Goal: Check status: Check status

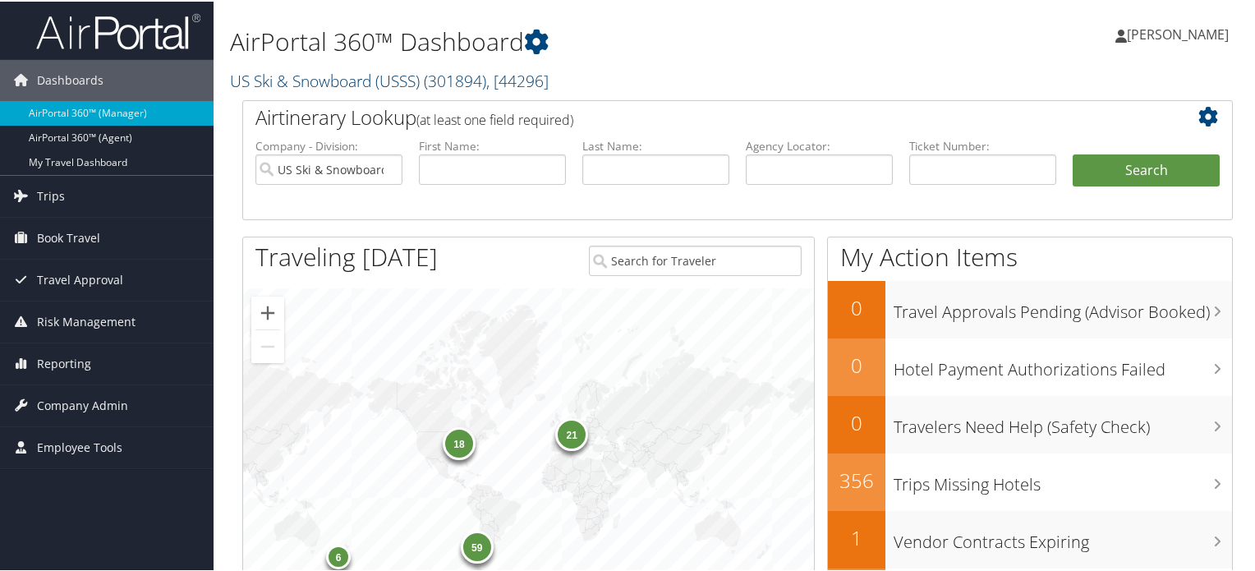
click at [392, 76] on link "US Ski & Snowboard (USSS) ( 301894 ) , [ 44296 ]" at bounding box center [389, 79] width 319 height 22
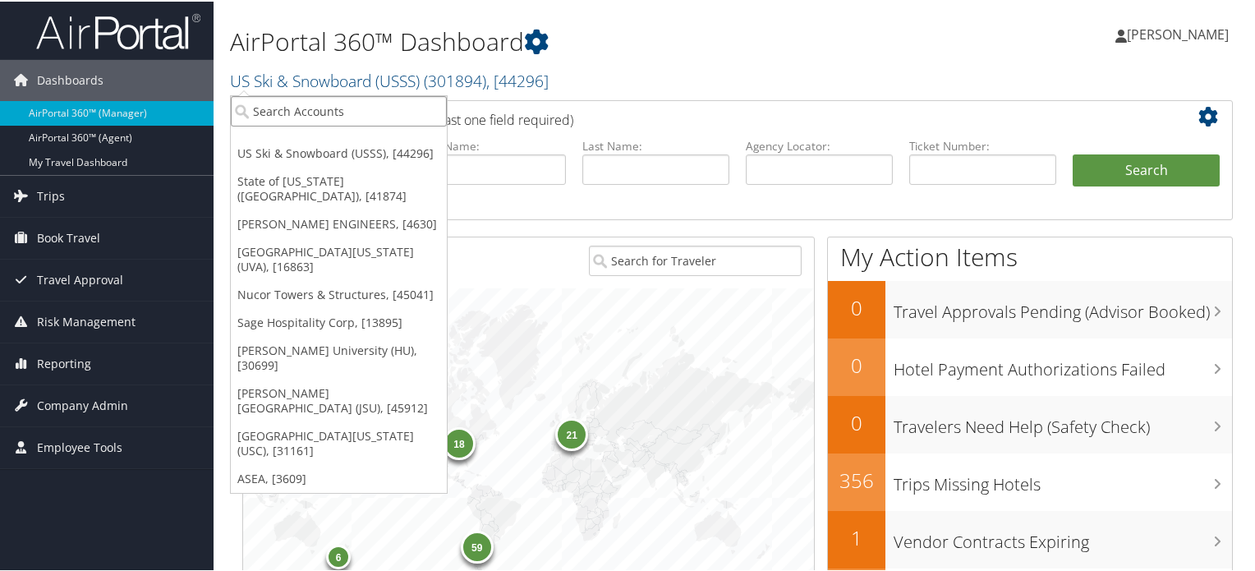
click at [367, 105] on input "search" at bounding box center [339, 109] width 216 height 30
type input "[GEOGRAPHIC_DATA]"
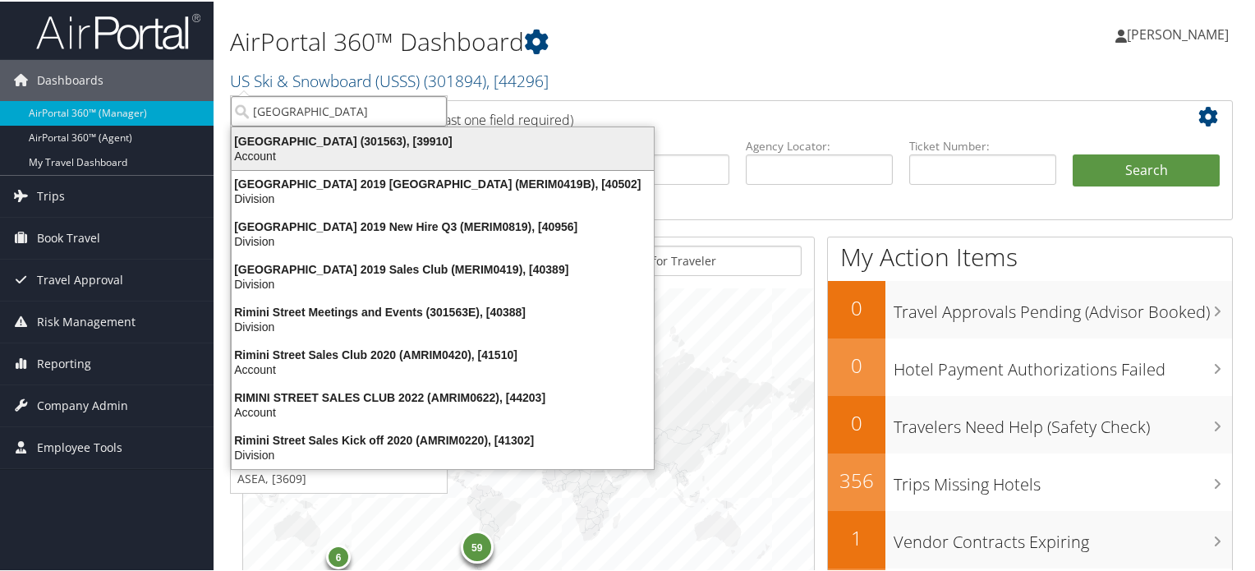
click at [365, 140] on div "[GEOGRAPHIC_DATA] (301563), [39910]" at bounding box center [443, 139] width 442 height 15
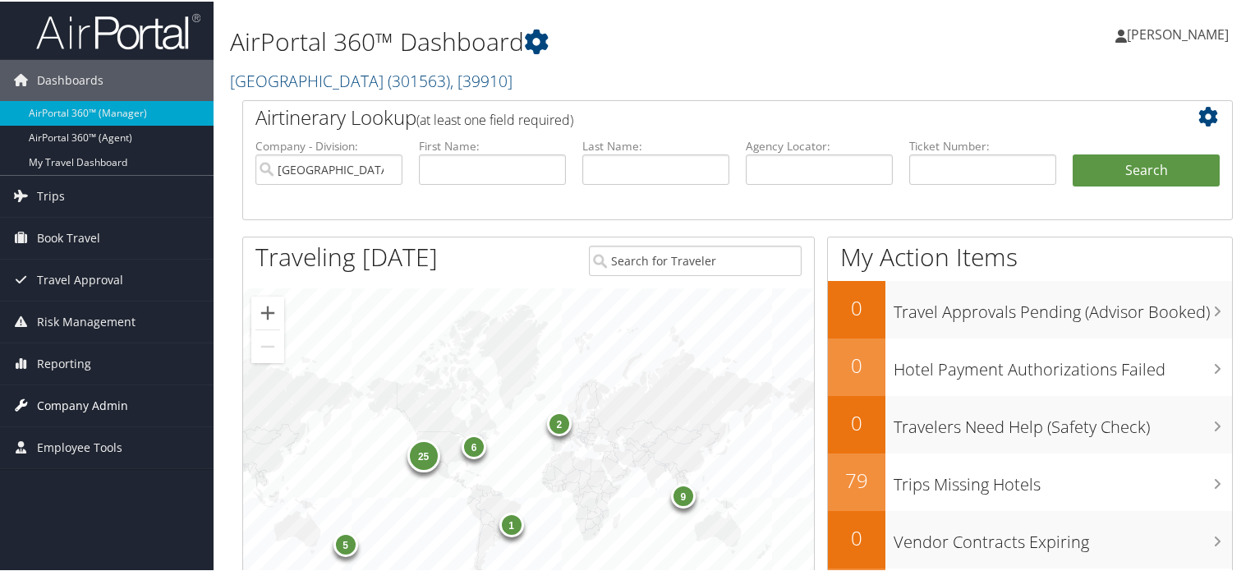
click at [78, 402] on span "Company Admin" at bounding box center [82, 403] width 91 height 41
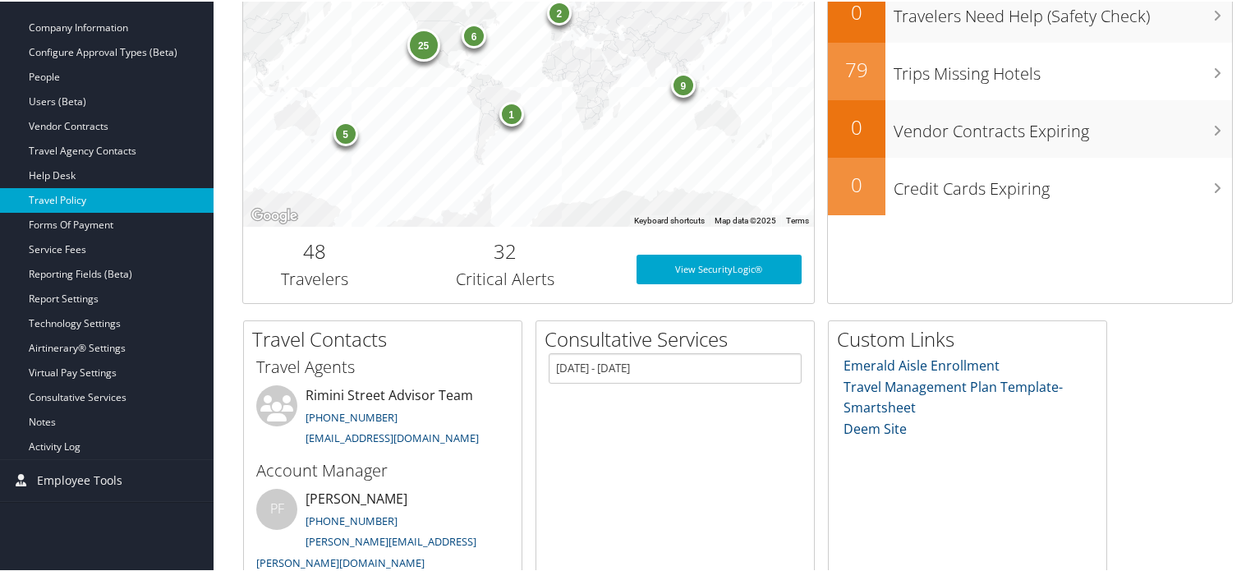
click at [92, 195] on link "Travel Policy" at bounding box center [107, 198] width 214 height 25
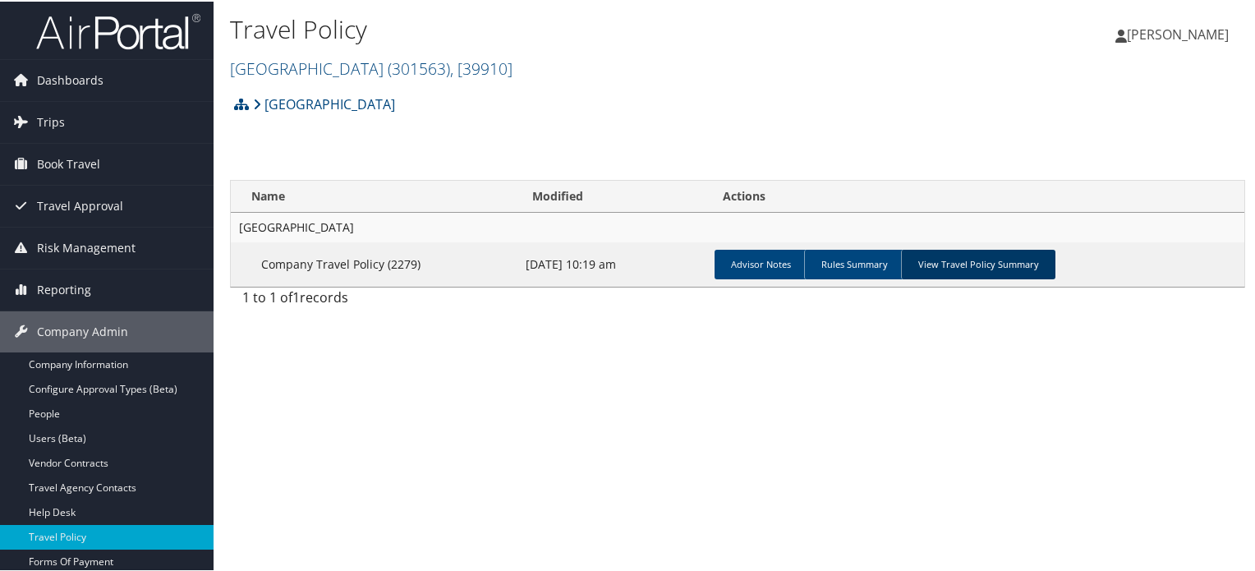
click at [961, 261] on link "View Travel Policy Summary" at bounding box center [978, 263] width 154 height 30
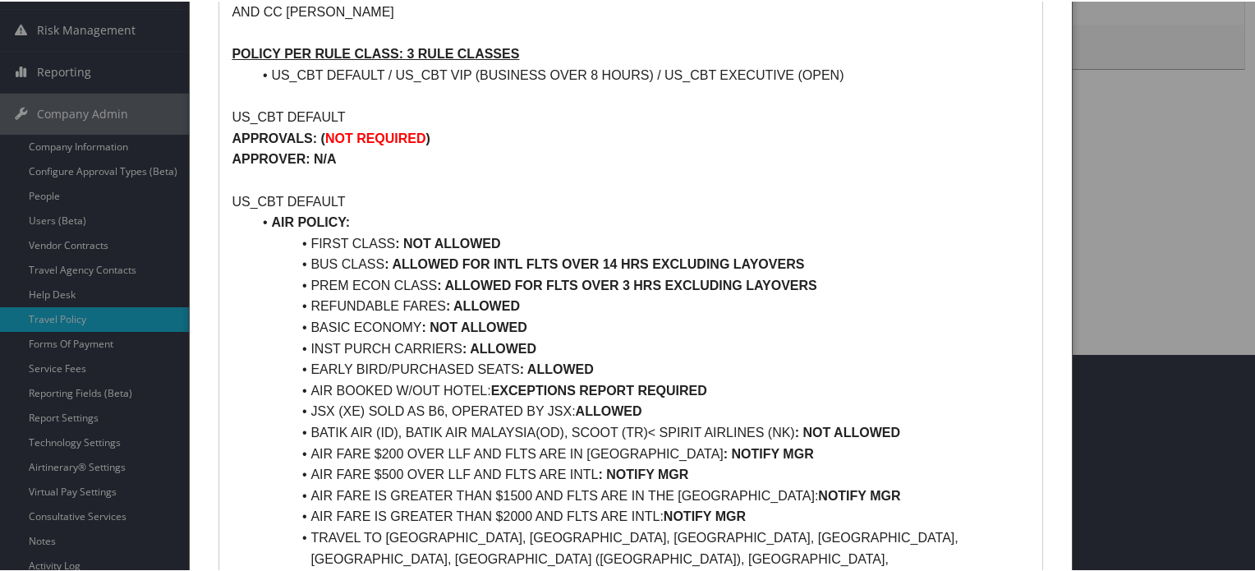
scroll to position [246, 0]
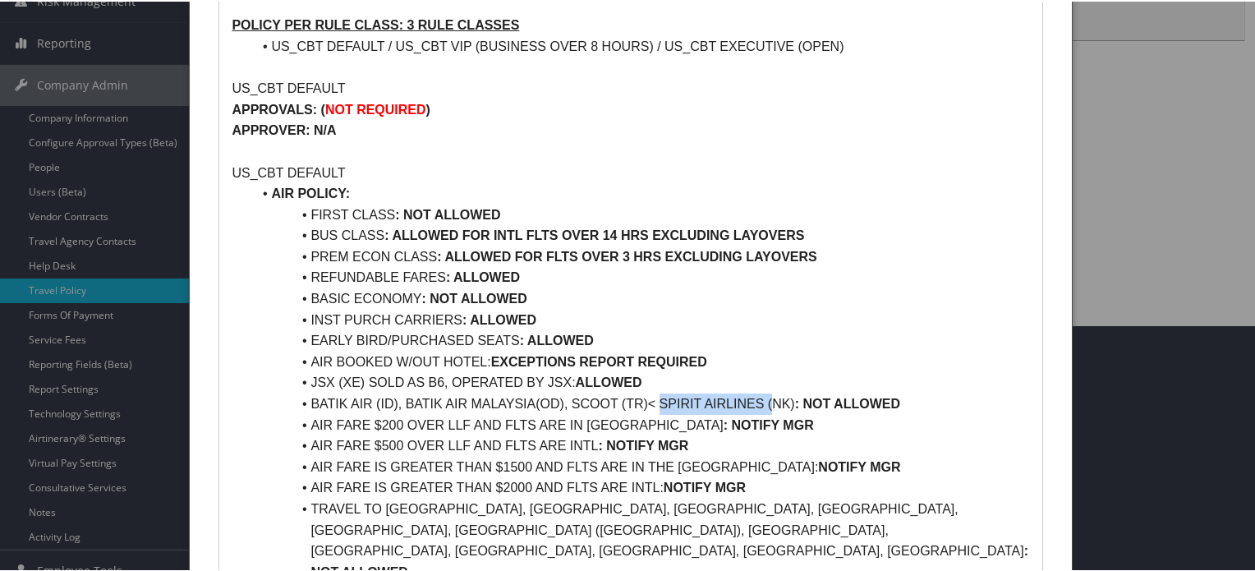
drag, startPoint x: 658, startPoint y: 400, endPoint x: 771, endPoint y: 394, distance: 113.5
click at [771, 394] on li "BATIK AIR (ID), BATIK AIR MALAYSIA(OD), SCOOT (TR)< SPIRIT AIRLINES (NK) : NOT …" at bounding box center [640, 402] width 778 height 21
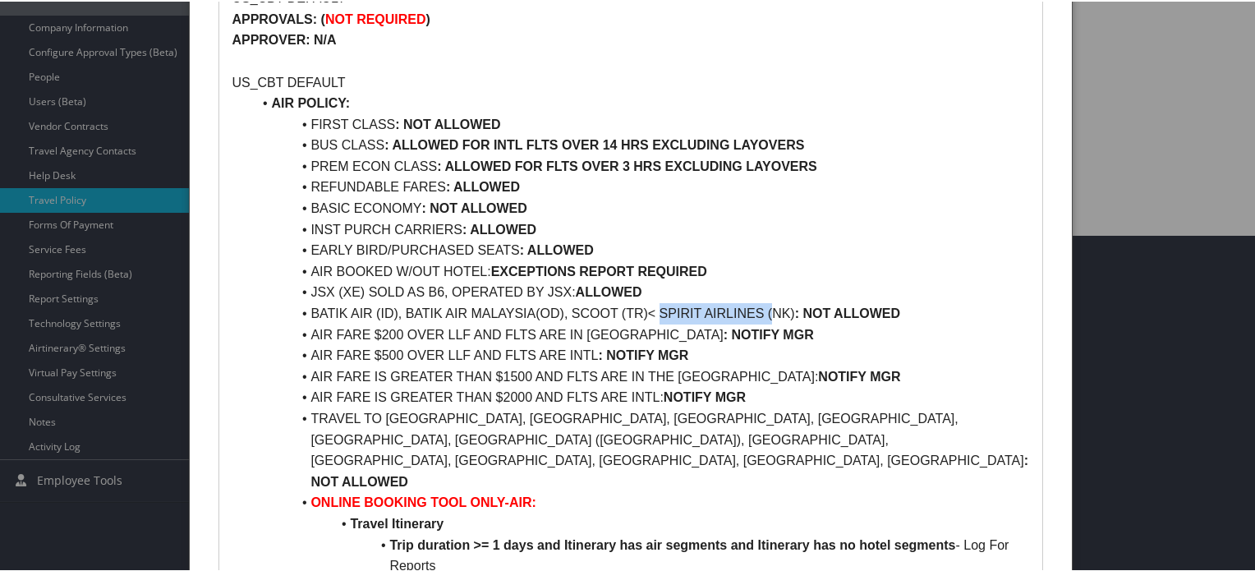
scroll to position [0, 0]
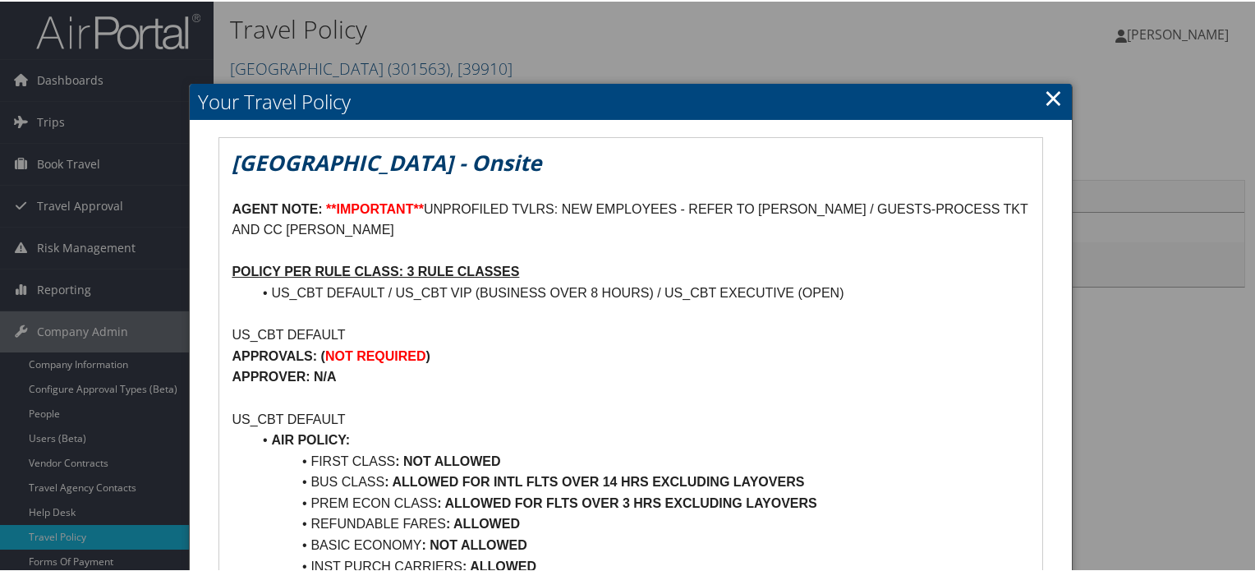
click at [1044, 101] on link "×" at bounding box center [1053, 96] width 19 height 33
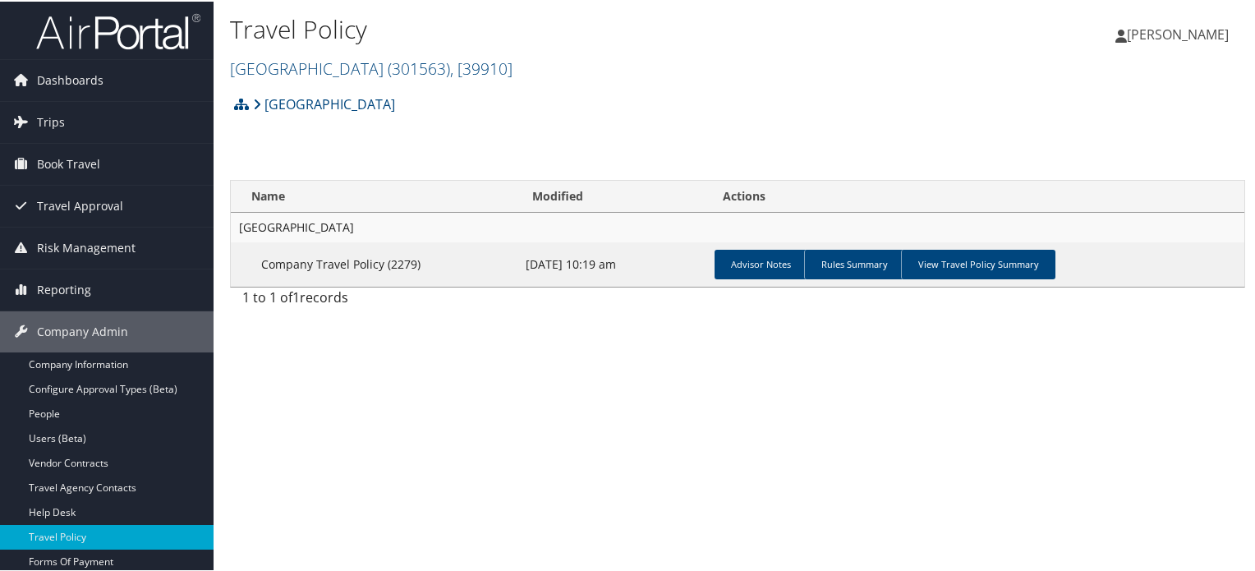
click at [119, 42] on img at bounding box center [118, 30] width 164 height 39
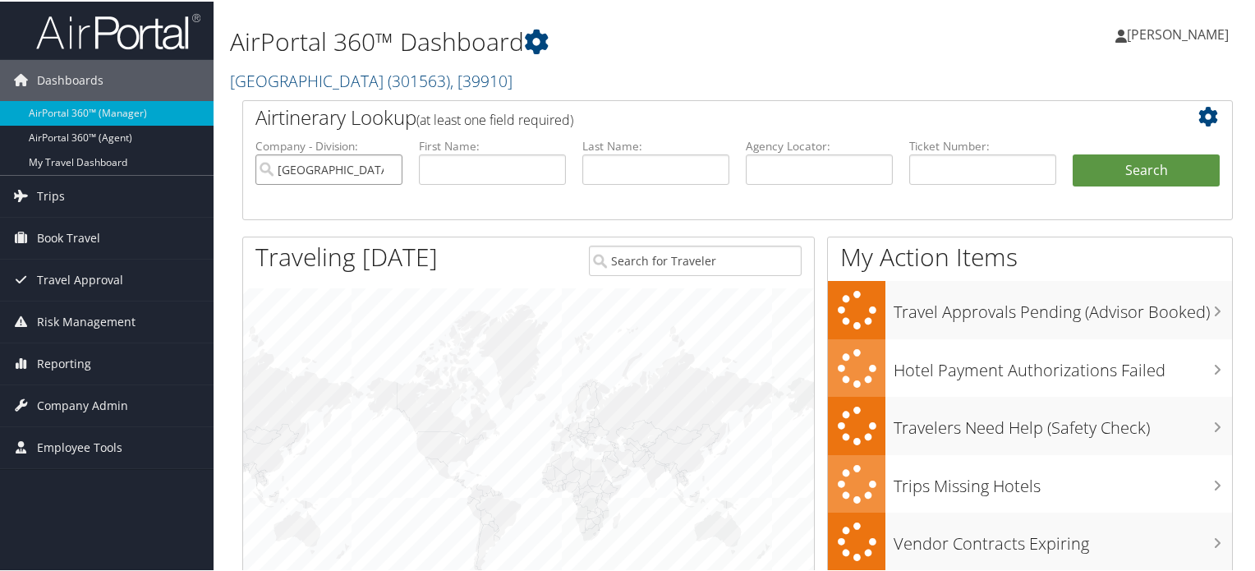
click at [384, 172] on input "[GEOGRAPHIC_DATA]" at bounding box center [328, 168] width 147 height 30
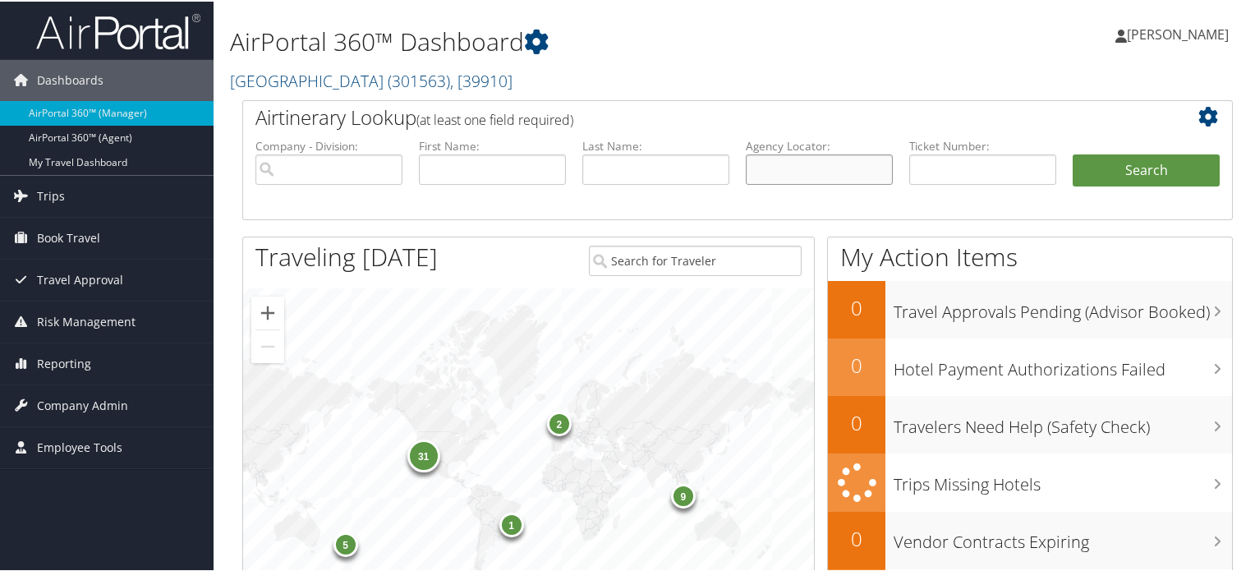
click at [813, 168] on input "text" at bounding box center [819, 168] width 147 height 30
paste input "DL7VJK"
type input "DL7VJK"
click at [1150, 158] on button "Search" at bounding box center [1145, 169] width 147 height 33
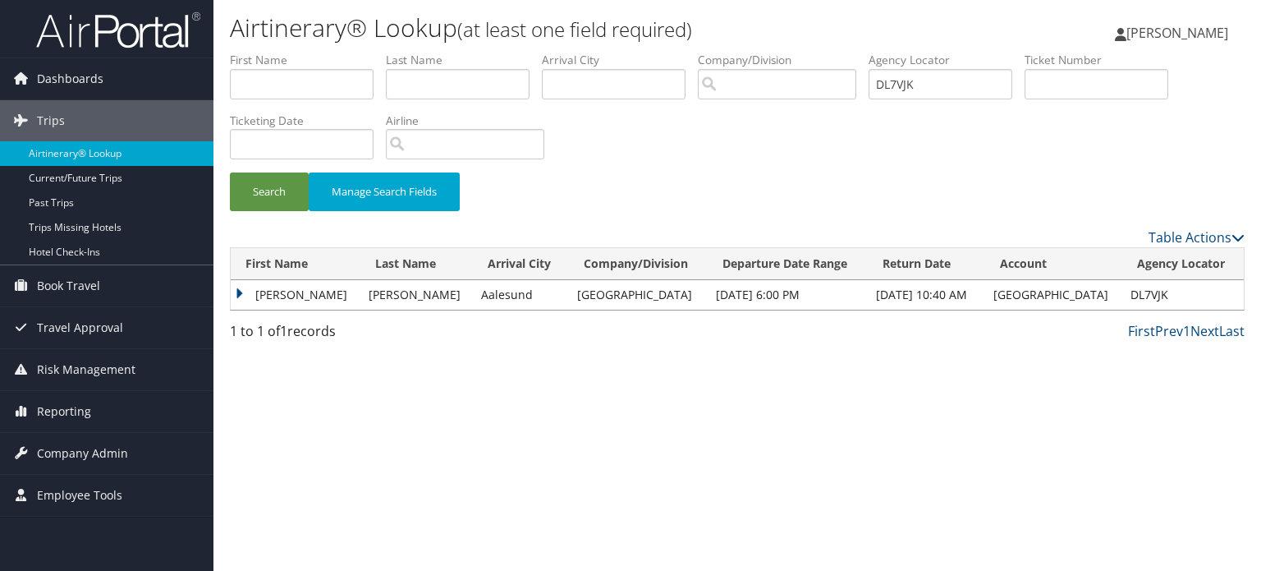
click at [237, 292] on td "[PERSON_NAME]" at bounding box center [296, 295] width 130 height 30
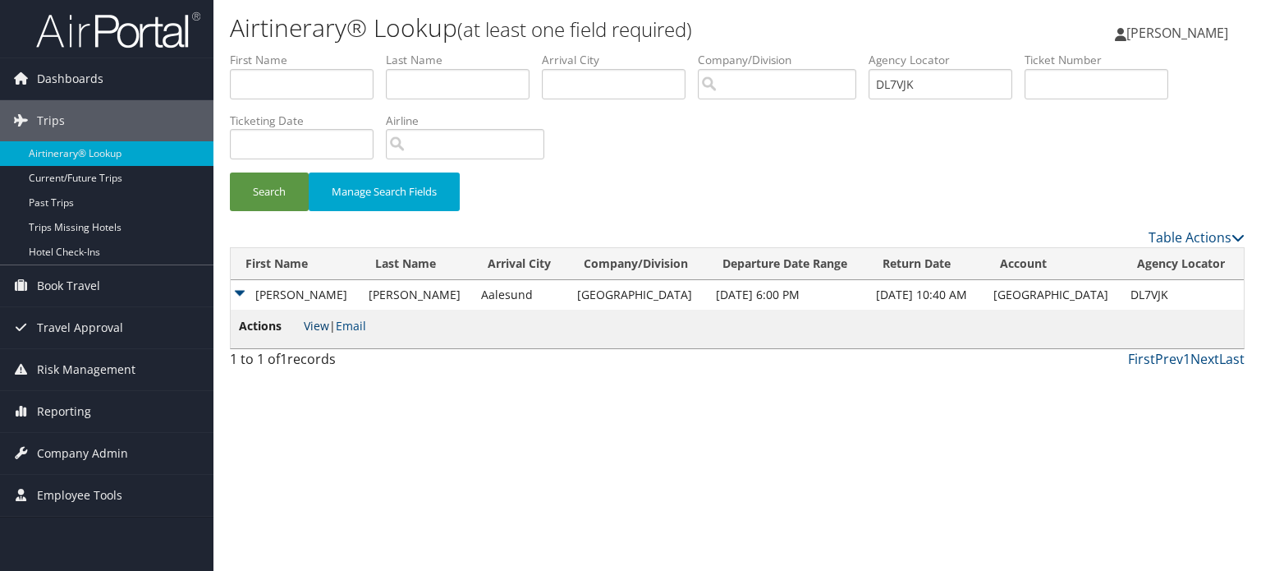
click at [319, 326] on link "View" at bounding box center [316, 326] width 25 height 16
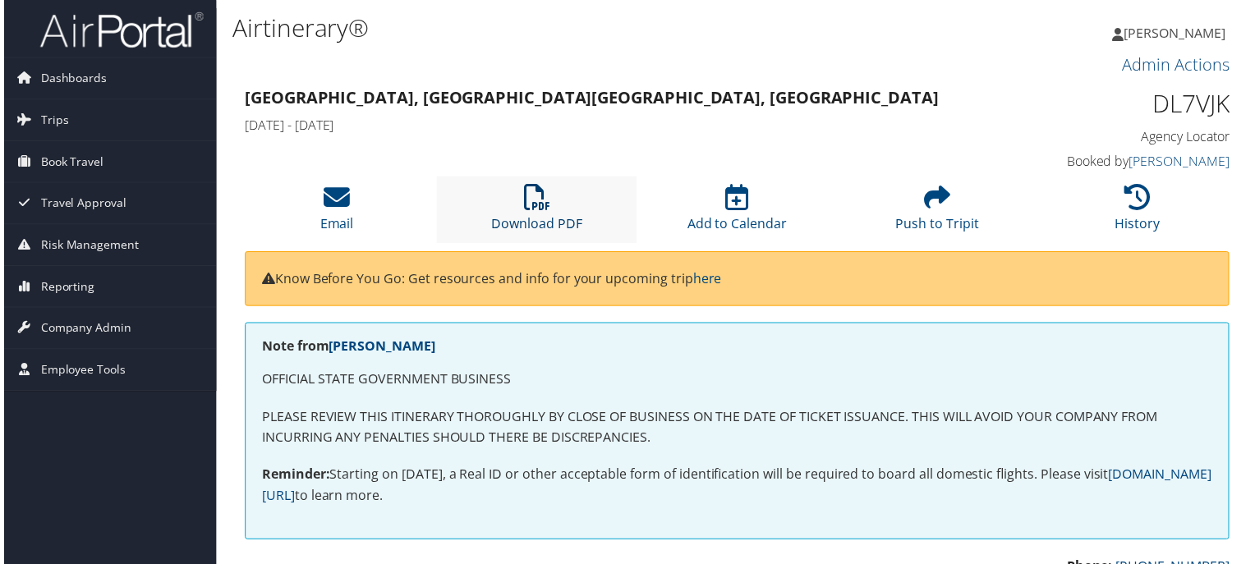
click at [535, 193] on icon at bounding box center [536, 199] width 26 height 26
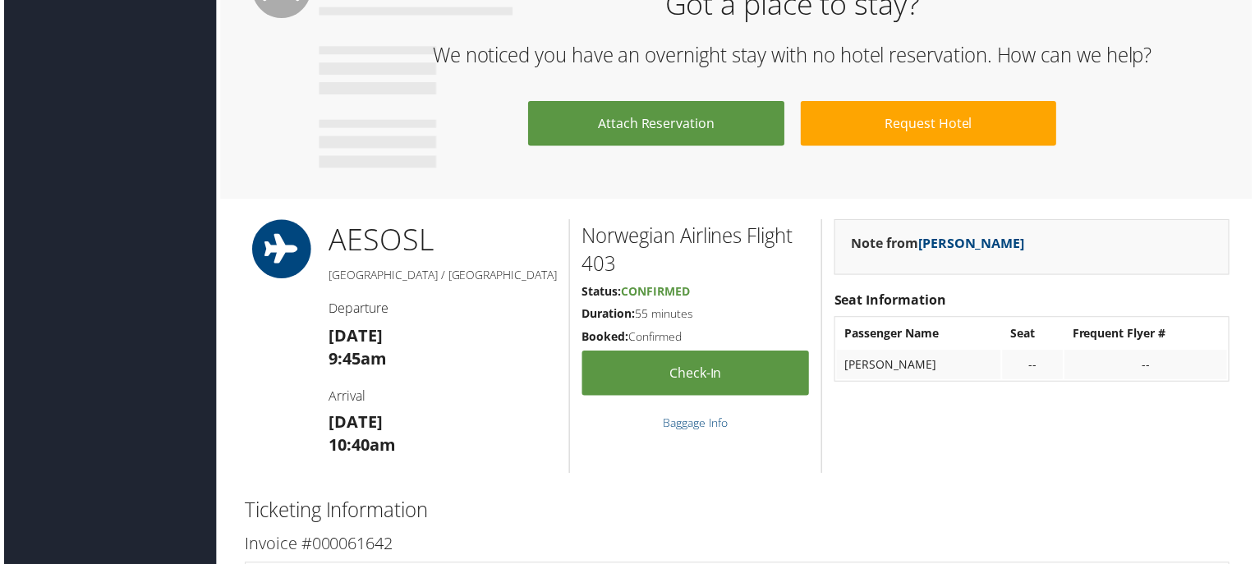
scroll to position [716, 0]
